Goal: Find specific page/section

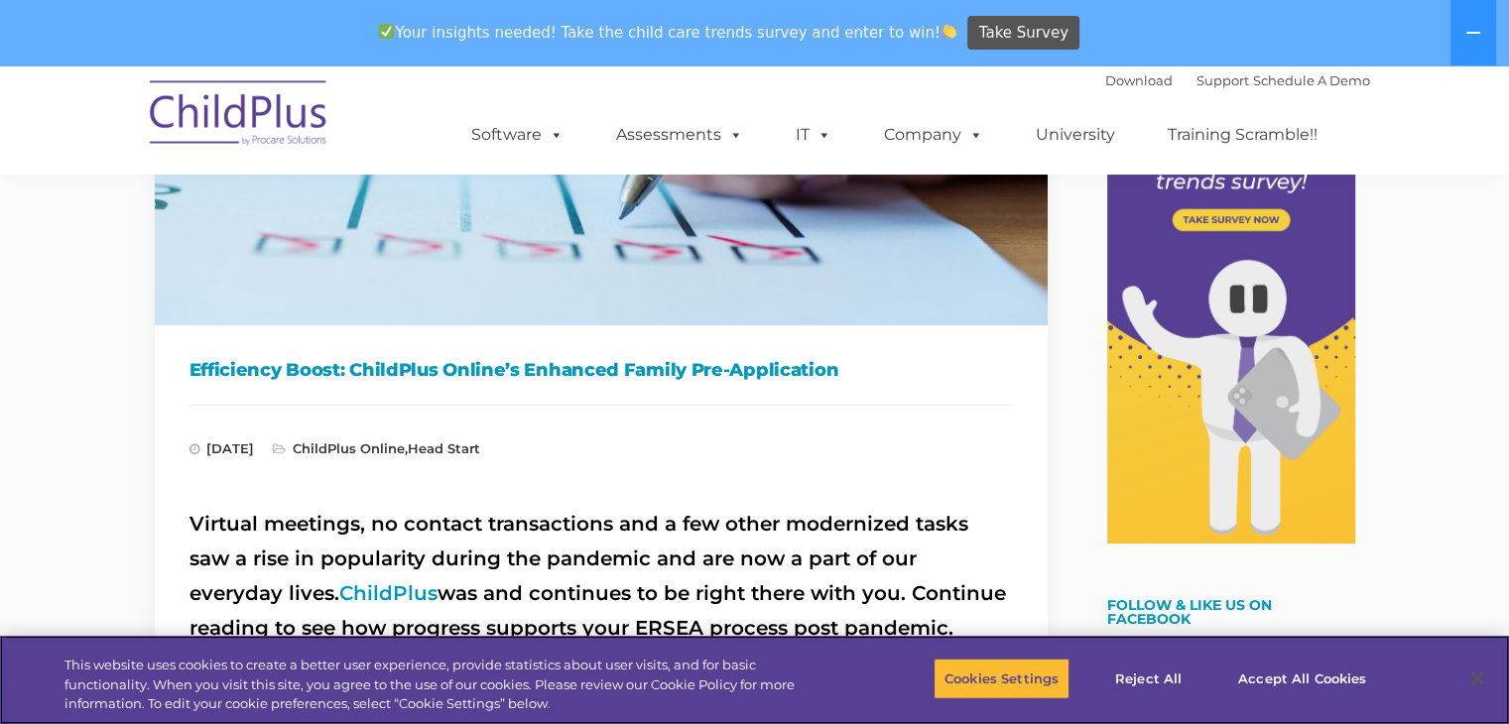
scroll to position [252, 0]
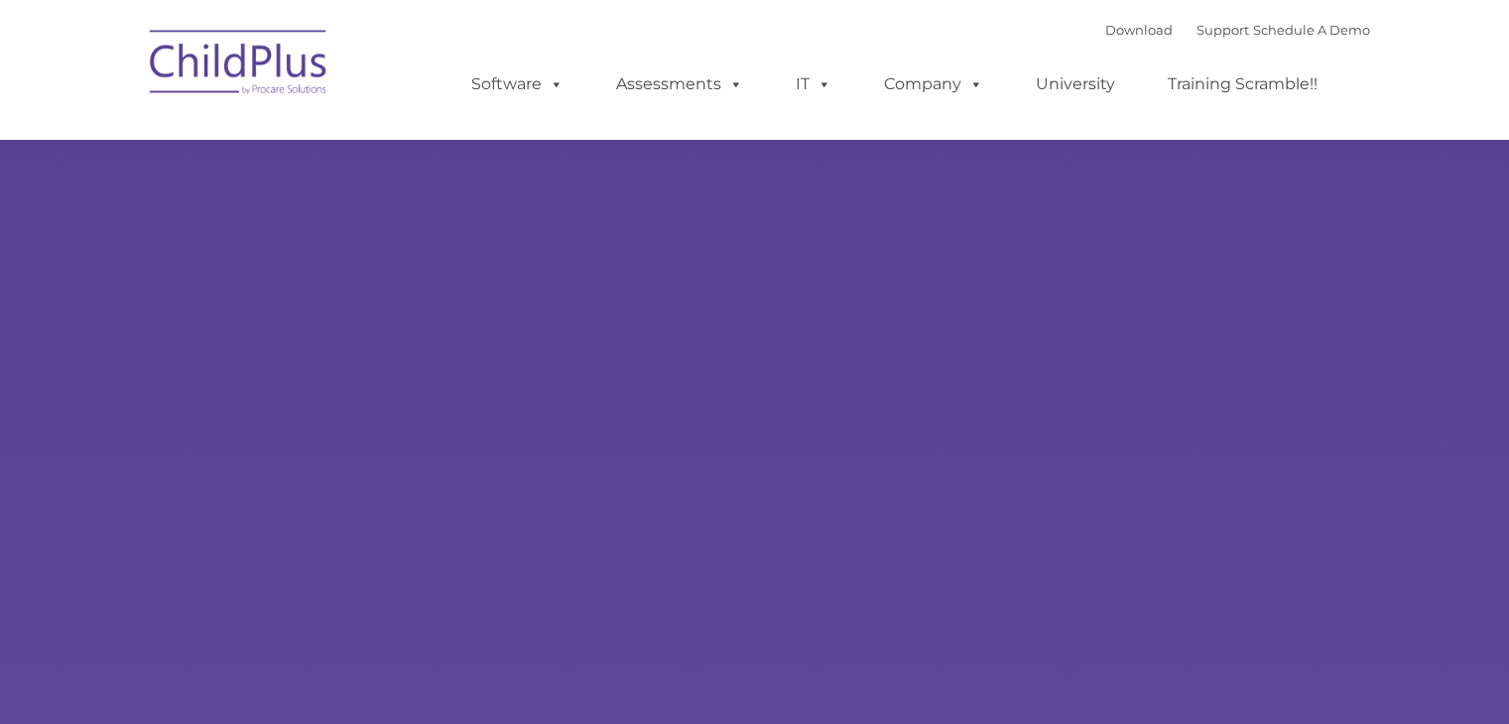
type input ""
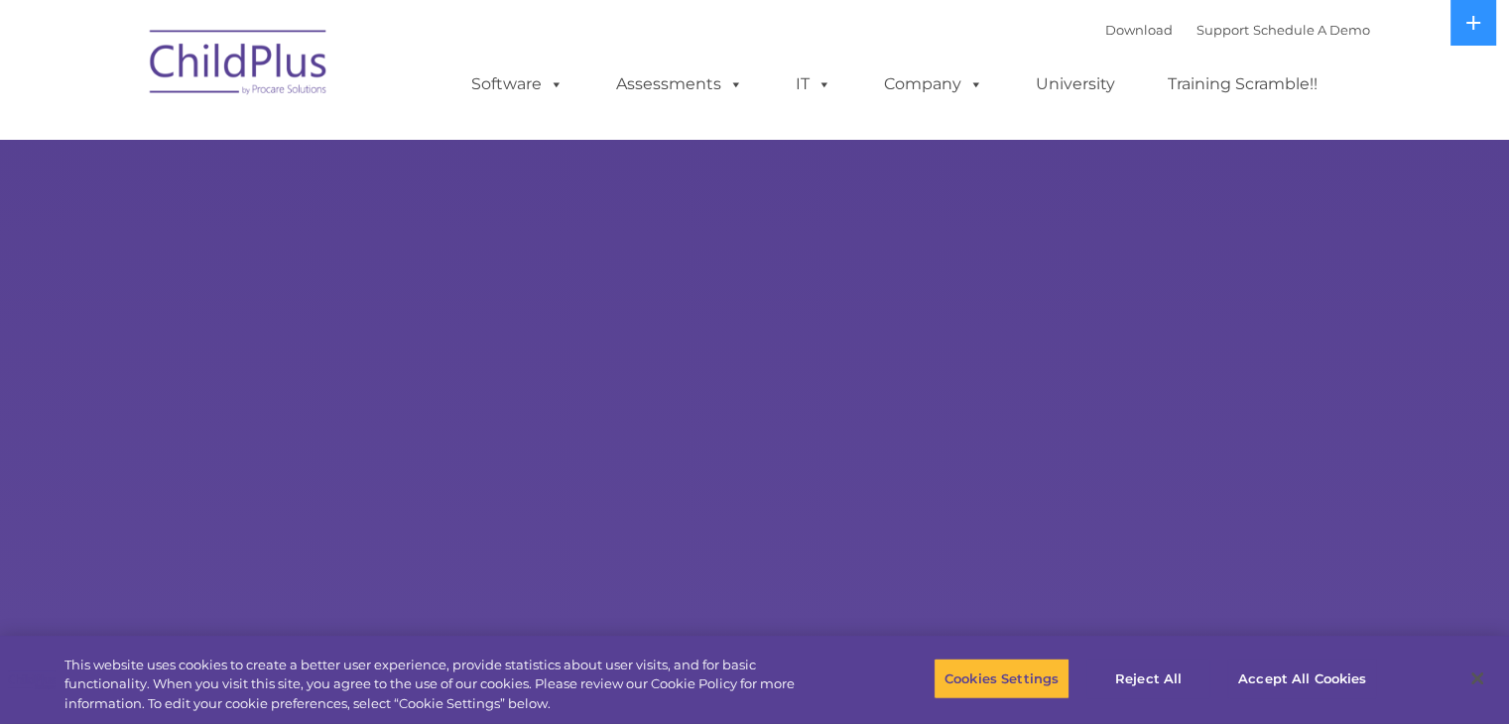
select select "MEDIUM"
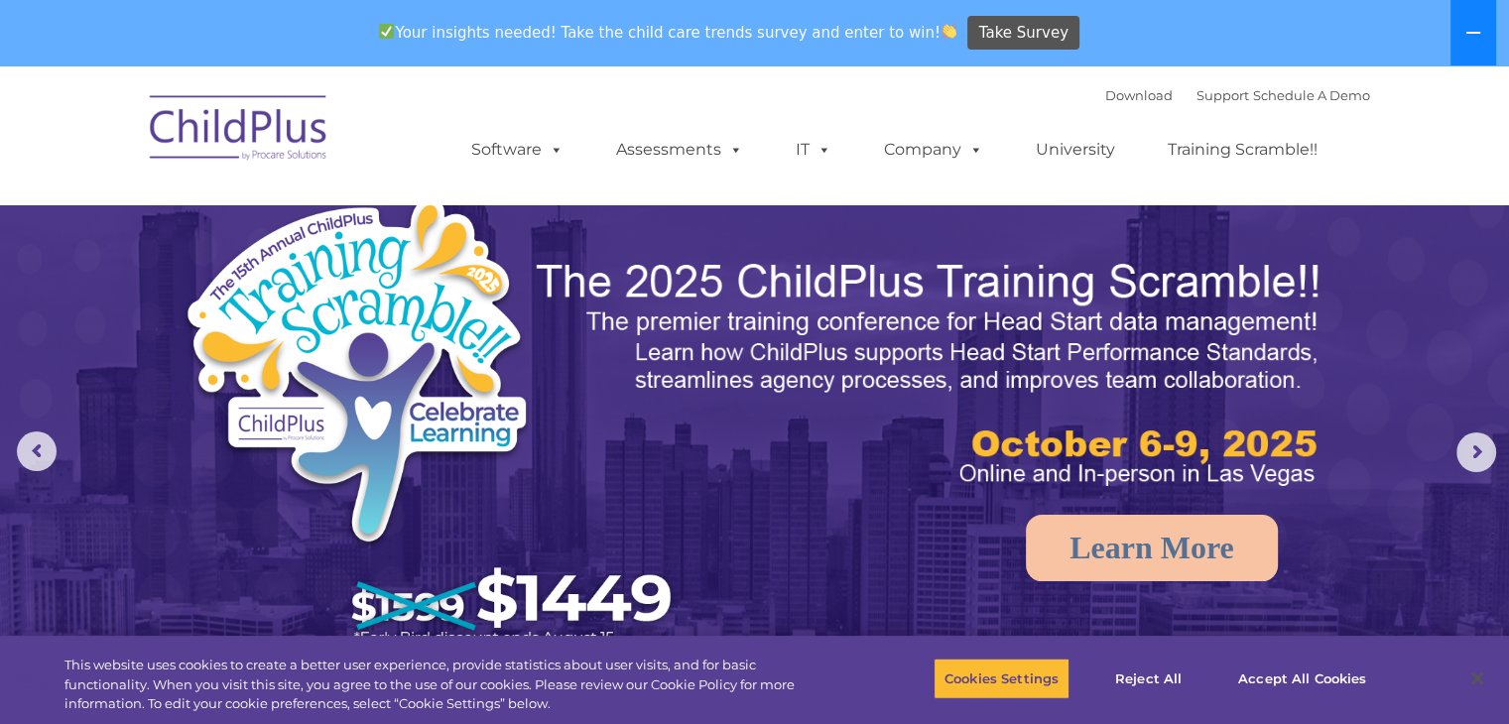
click at [1478, 30] on icon at bounding box center [1474, 33] width 16 height 16
